Goal: Find specific page/section: Find specific page/section

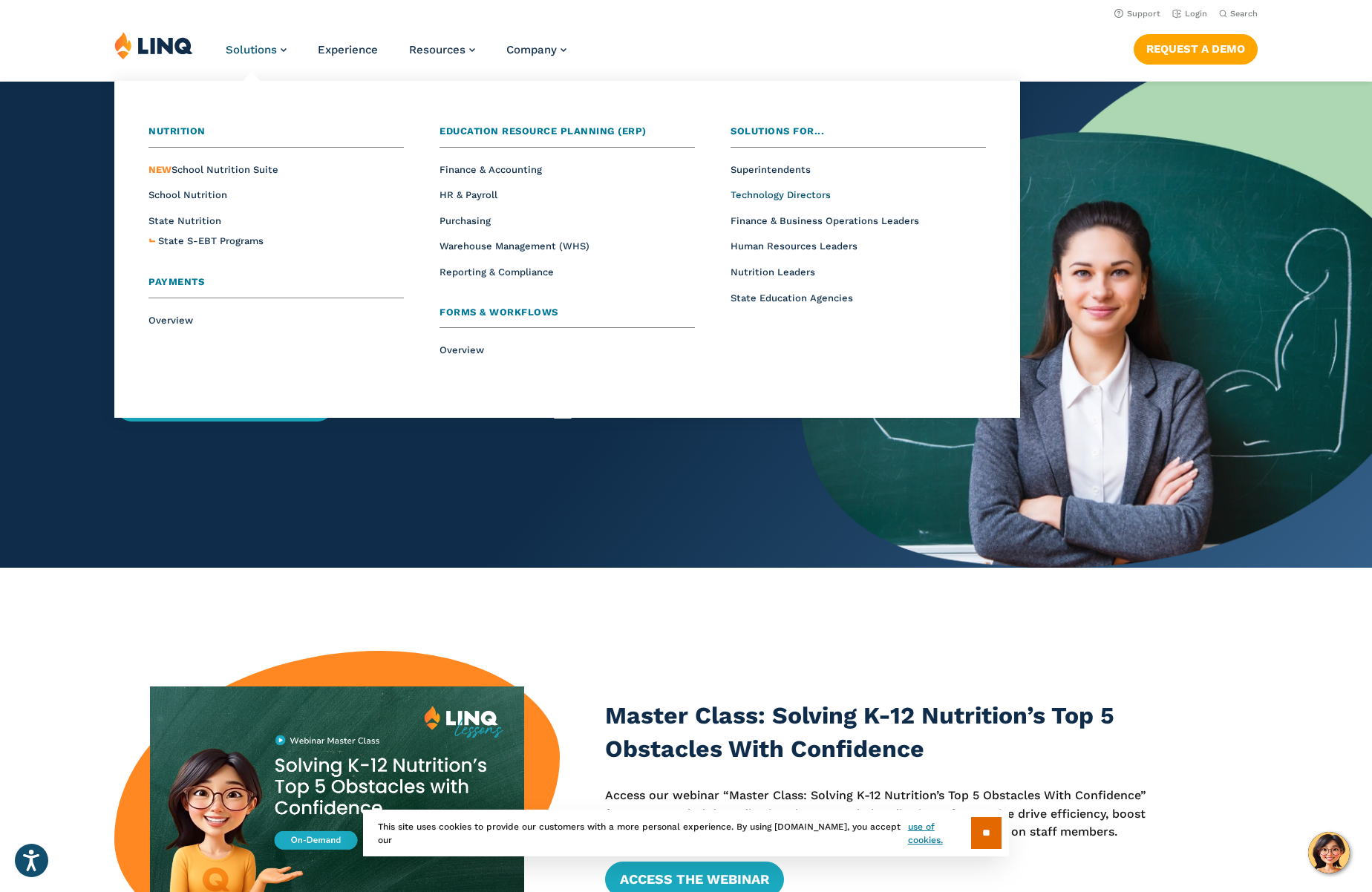
click at [756, 190] on span "Technology Directors" at bounding box center [781, 194] width 101 height 11
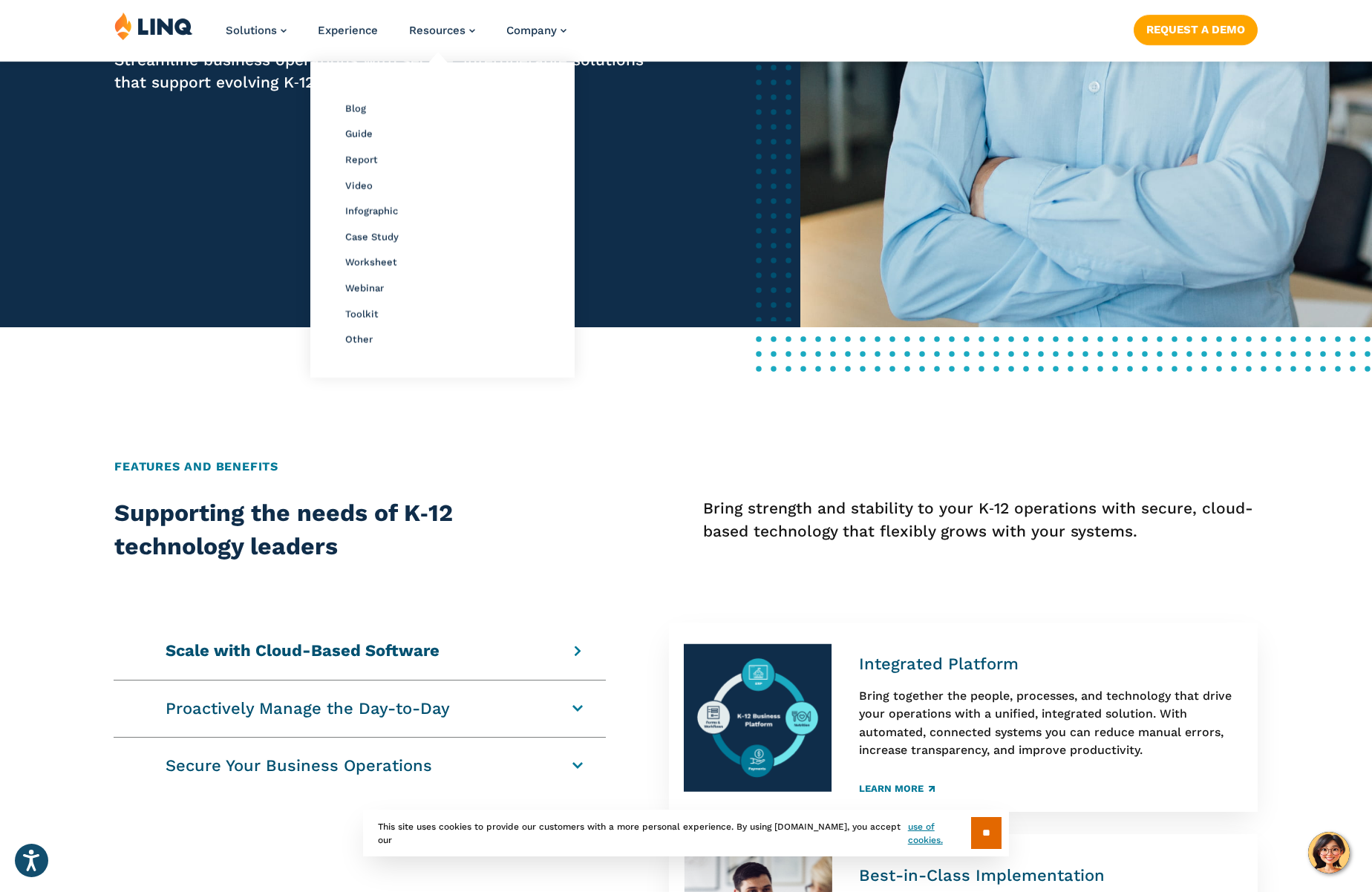
scroll to position [415, 0]
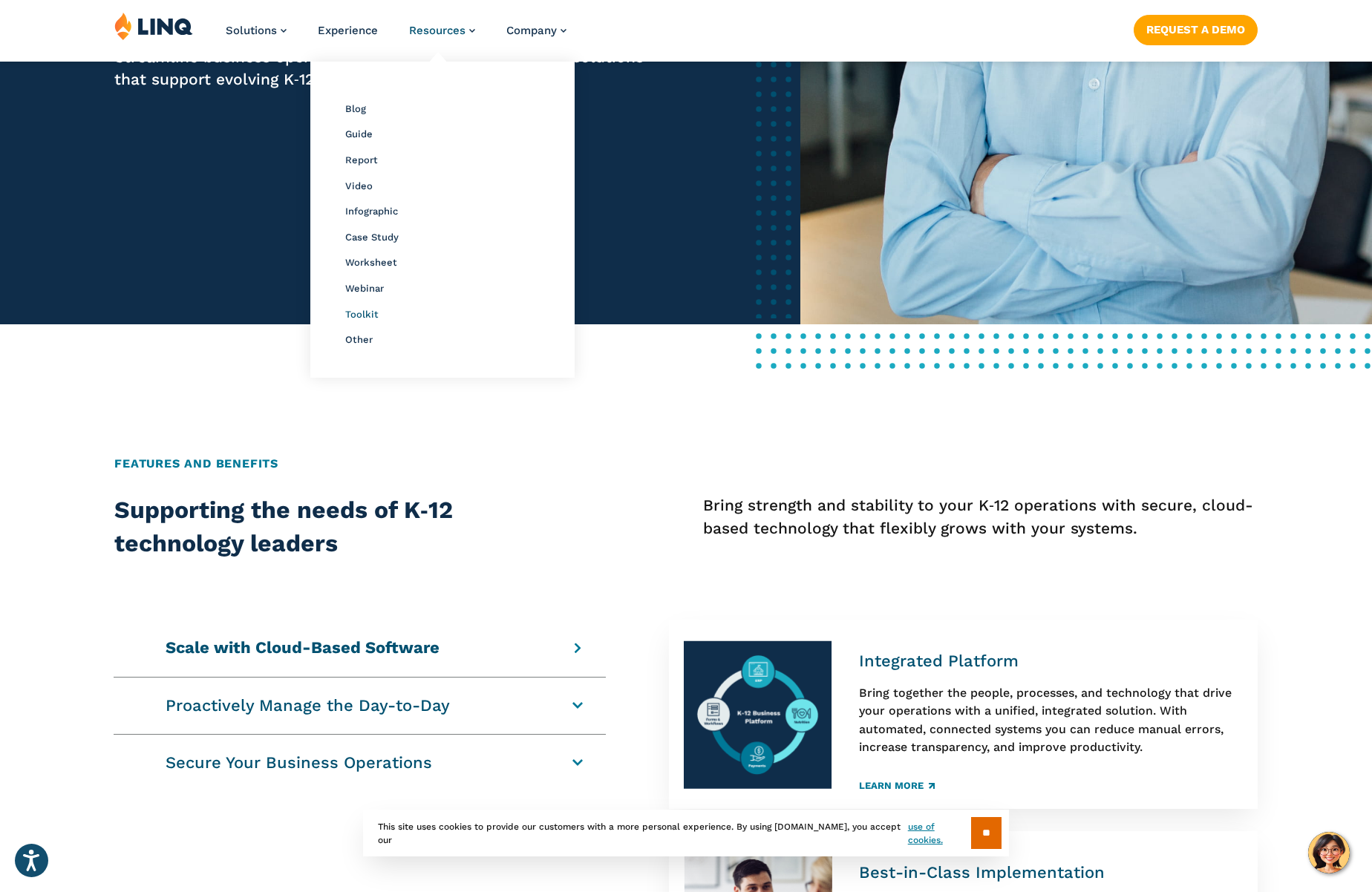
click at [358, 313] on span "Toolkit" at bounding box center [362, 314] width 34 height 11
